Goal: Find specific page/section: Find specific page/section

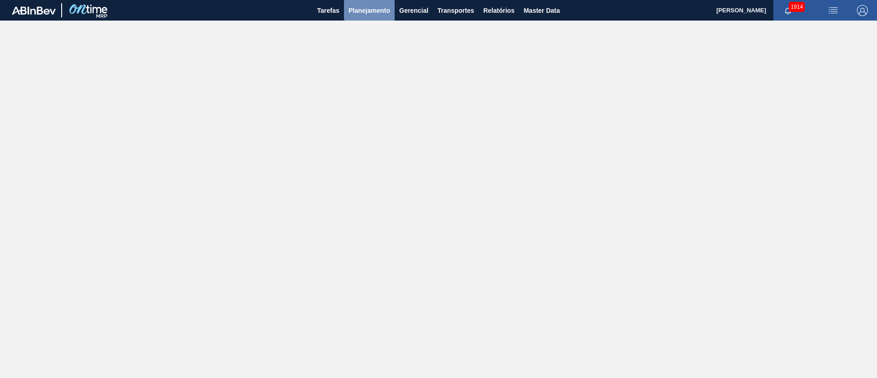
click at [368, 11] on span "Planejamento" at bounding box center [370, 10] width 42 height 11
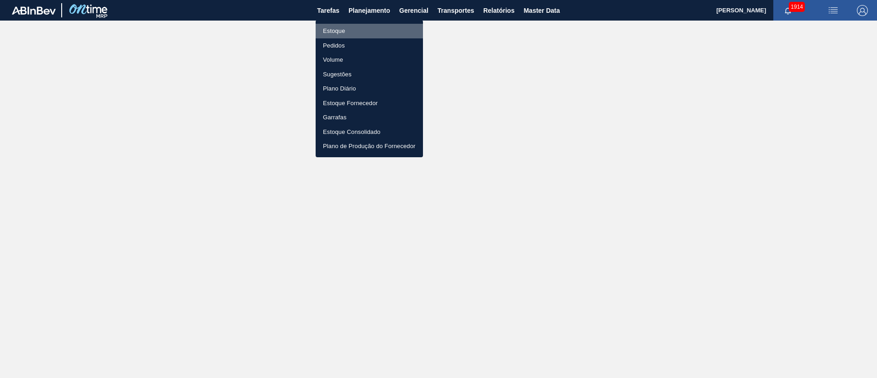
click at [347, 32] on li "Estoque" at bounding box center [369, 31] width 107 height 15
